Goal: Task Accomplishment & Management: Manage account settings

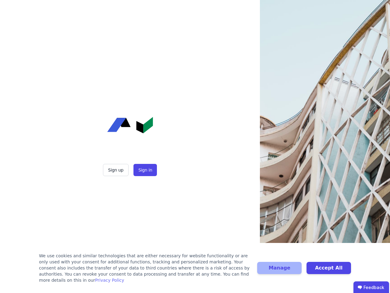
click at [195, 146] on div "Sign up Sign in" at bounding box center [130, 146] width 152 height 293
click at [116, 170] on button "Sign up" at bounding box center [116, 170] width 26 height 12
click at [145, 170] on button "Sign in" at bounding box center [145, 170] width 23 height 12
click at [195, 271] on div "We use cookies and similar technologies that are either necessary for website f…" at bounding box center [144, 267] width 211 height 30
click at [280, 271] on button "Manage" at bounding box center [279, 268] width 45 height 12
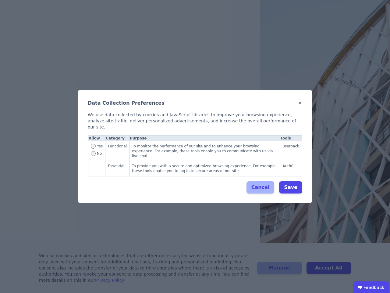
click at [329, 271] on div "Data Collection Preferences ✕ We use data collected by cookies and JavaScript l…" at bounding box center [195, 146] width 390 height 293
click at [371, 287] on ubdiv "Feedback" at bounding box center [372, 287] width 36 height 12
